Goal: Use online tool/utility: Use online tool/utility

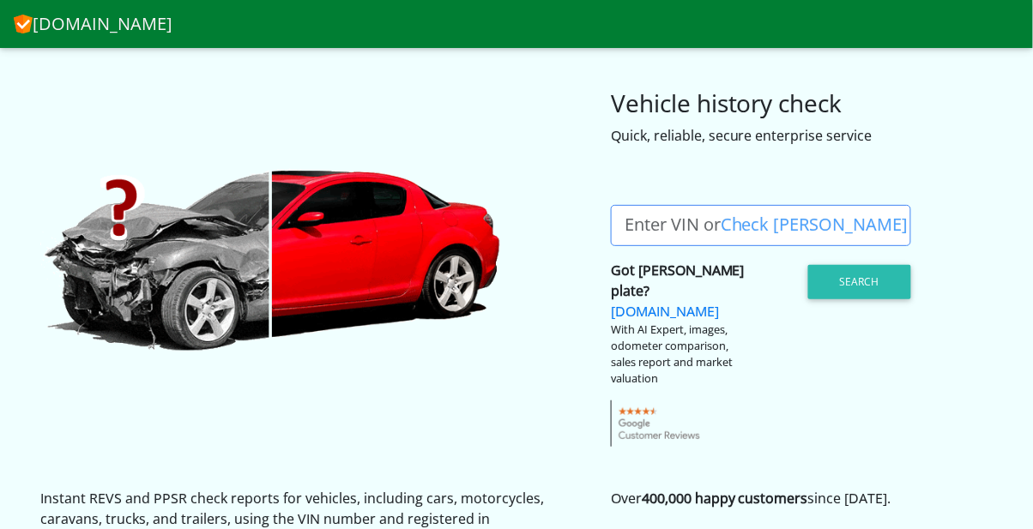
click at [641, 225] on label "Enter VIN or Check [PERSON_NAME]" at bounding box center [766, 225] width 311 height 41
click at [641, 225] on input "Enter VIN or Check [PERSON_NAME]" at bounding box center [761, 225] width 300 height 41
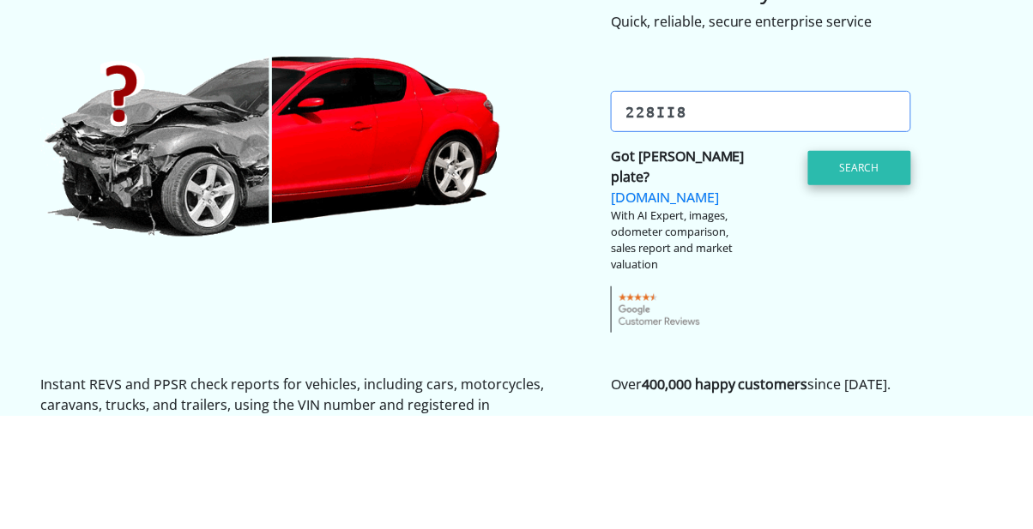
click at [866, 280] on button "Search" at bounding box center [859, 282] width 103 height 34
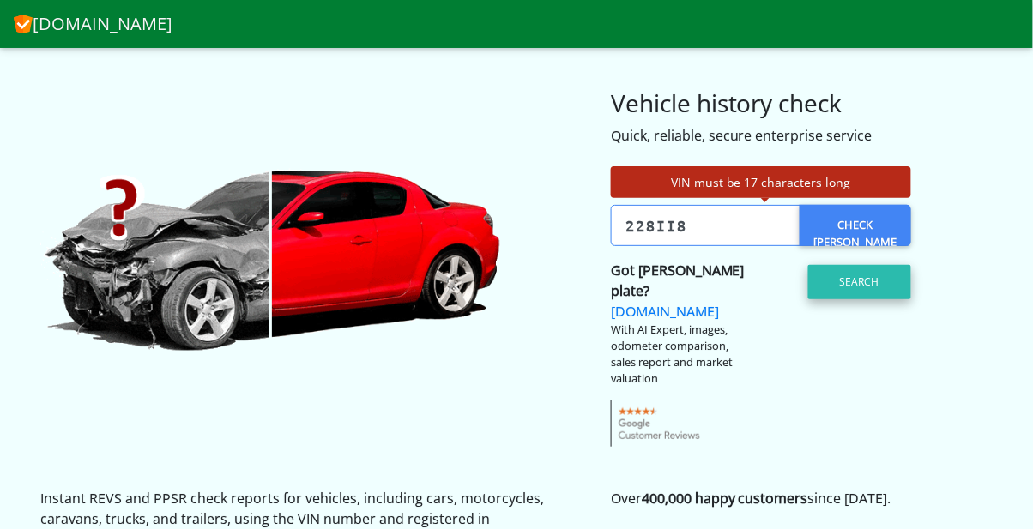
click at [862, 281] on button "Search" at bounding box center [859, 282] width 103 height 34
click at [711, 218] on input "228ii8" at bounding box center [761, 225] width 300 height 41
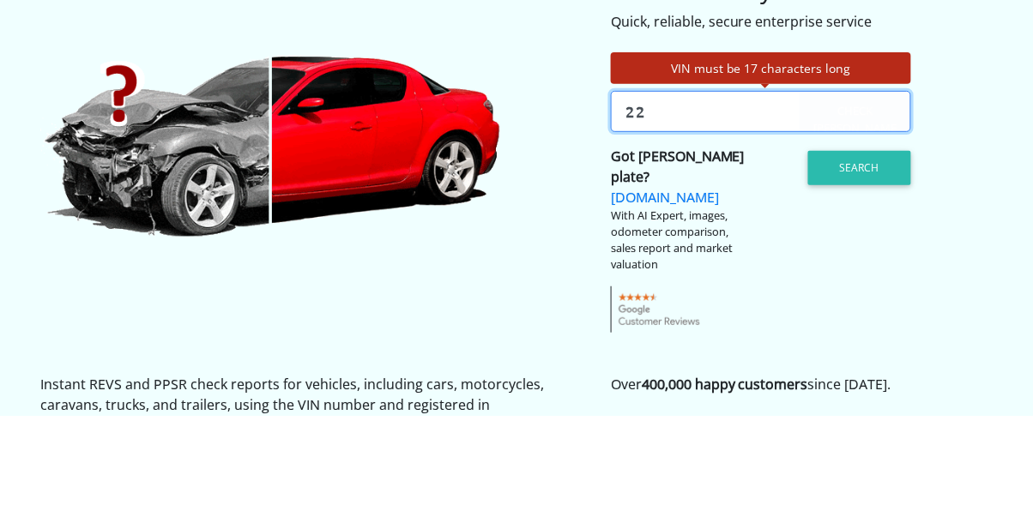
type input "2"
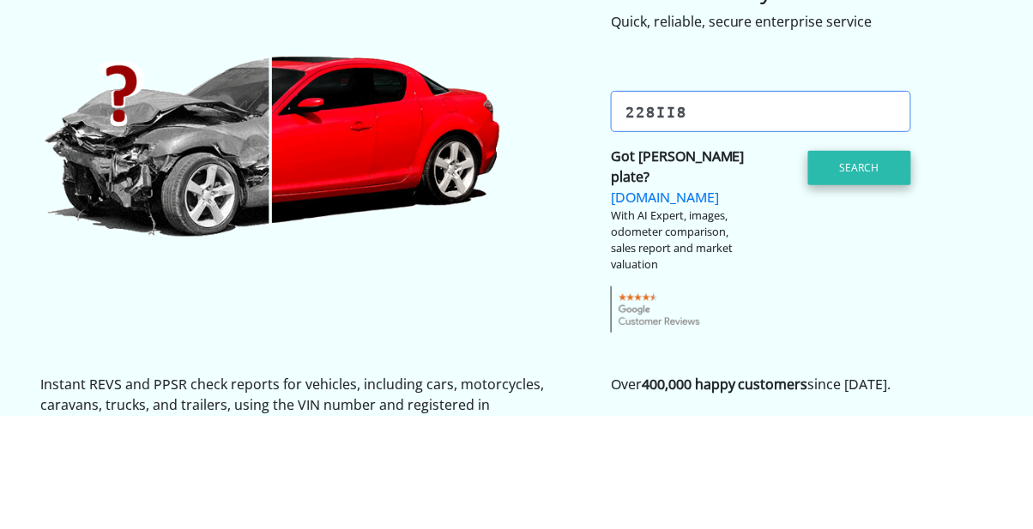
click at [881, 285] on button "Search" at bounding box center [859, 282] width 103 height 34
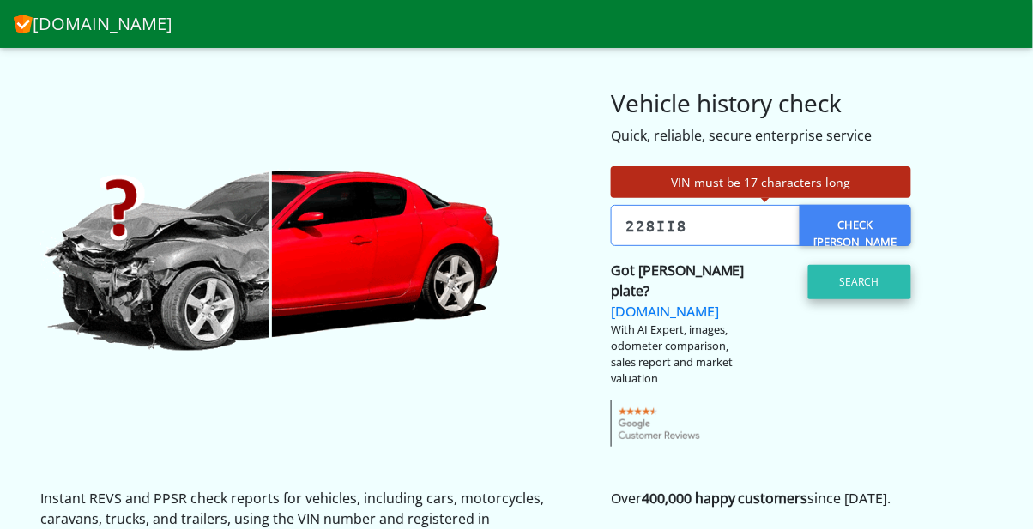
click at [857, 285] on button "Search" at bounding box center [859, 282] width 103 height 34
click at [861, 294] on button "Search" at bounding box center [859, 282] width 103 height 34
click at [633, 220] on input "228II8" at bounding box center [761, 225] width 300 height 41
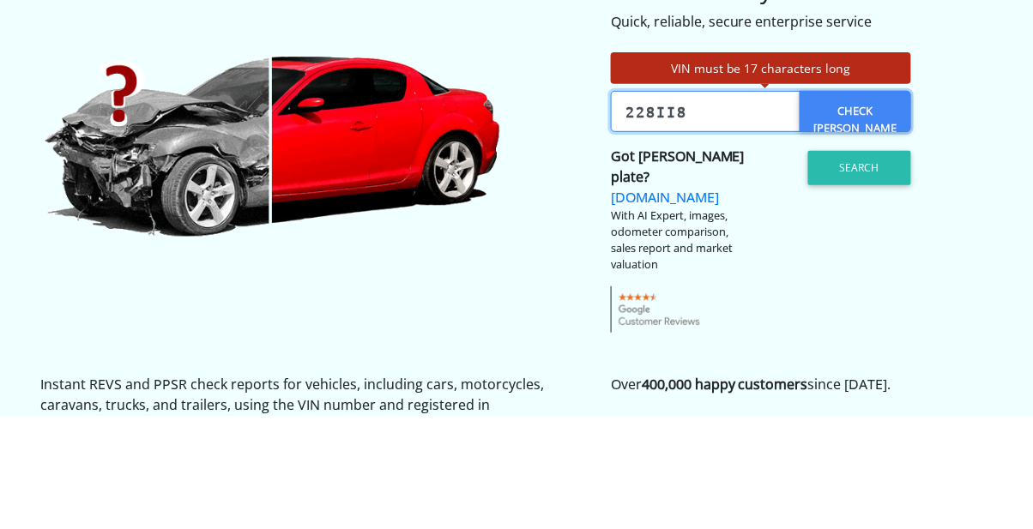
click at [715, 220] on input "228II8" at bounding box center [761, 225] width 300 height 41
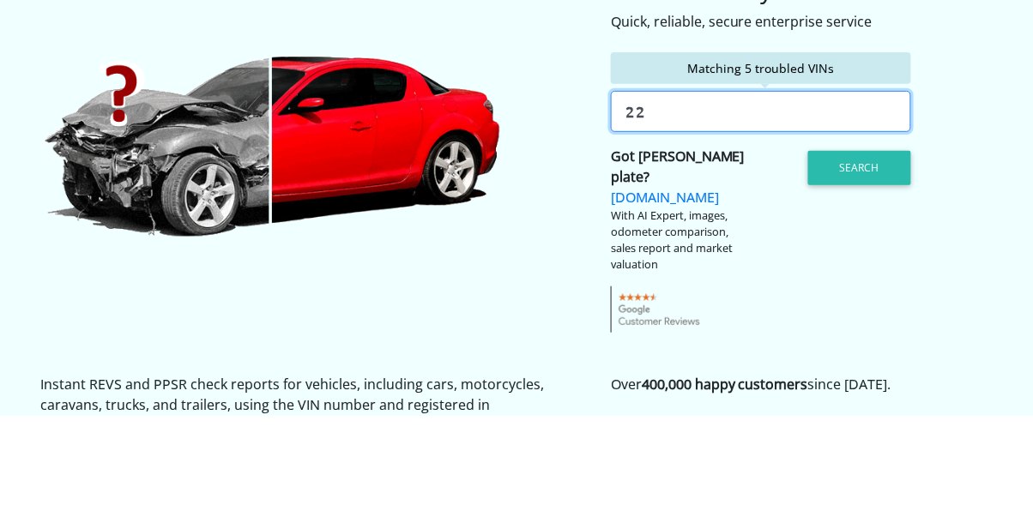
type input "2"
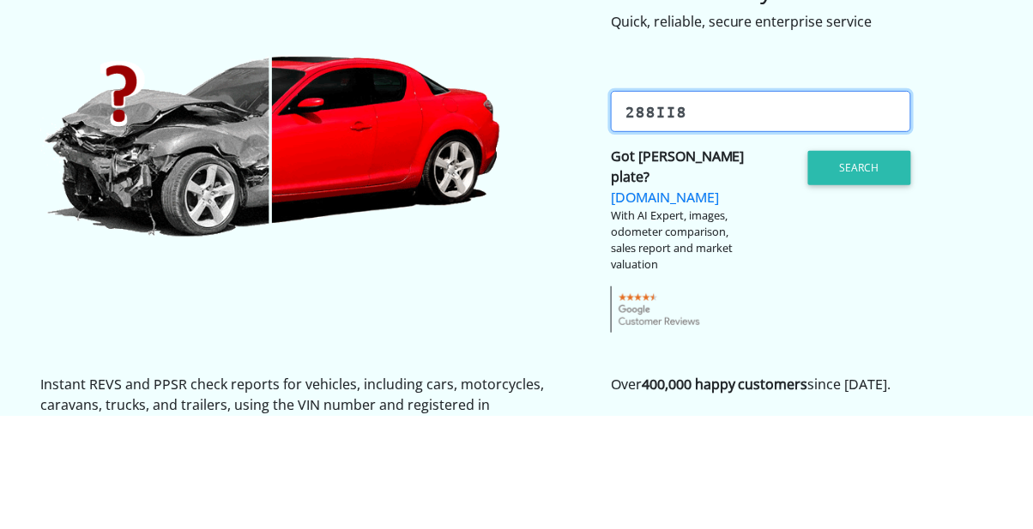
type input "288II8"
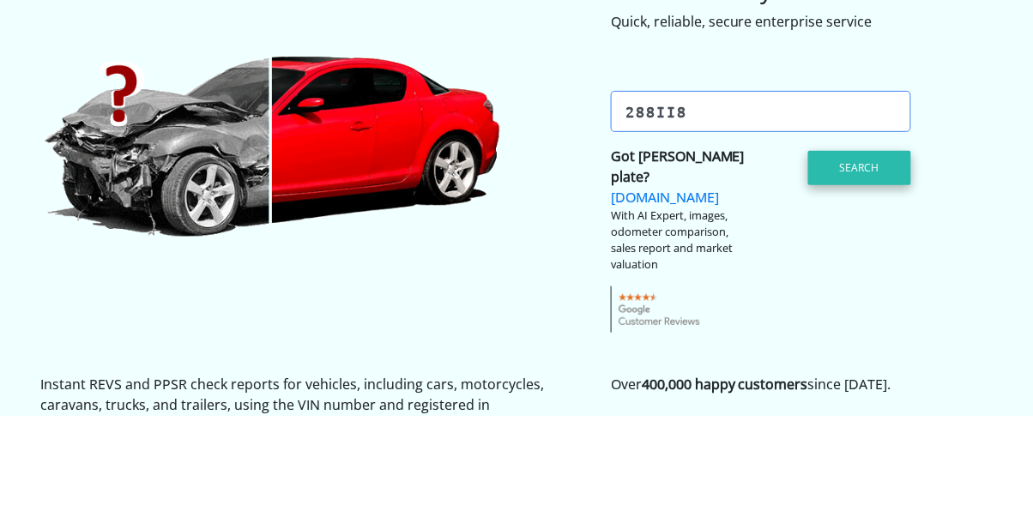
click at [866, 291] on button "Search" at bounding box center [859, 282] width 103 height 34
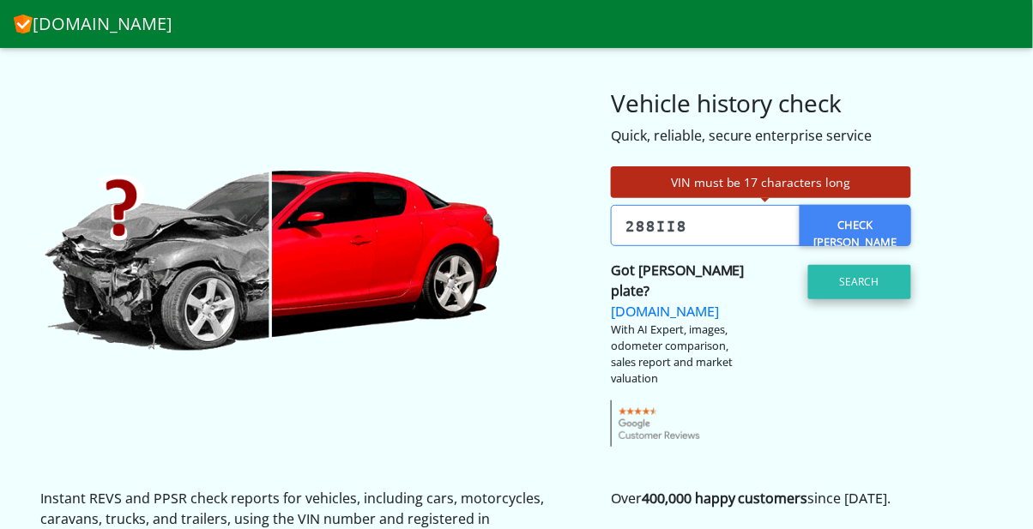
click at [866, 268] on button "Search" at bounding box center [859, 282] width 103 height 34
